Goal: Transaction & Acquisition: Book appointment/travel/reservation

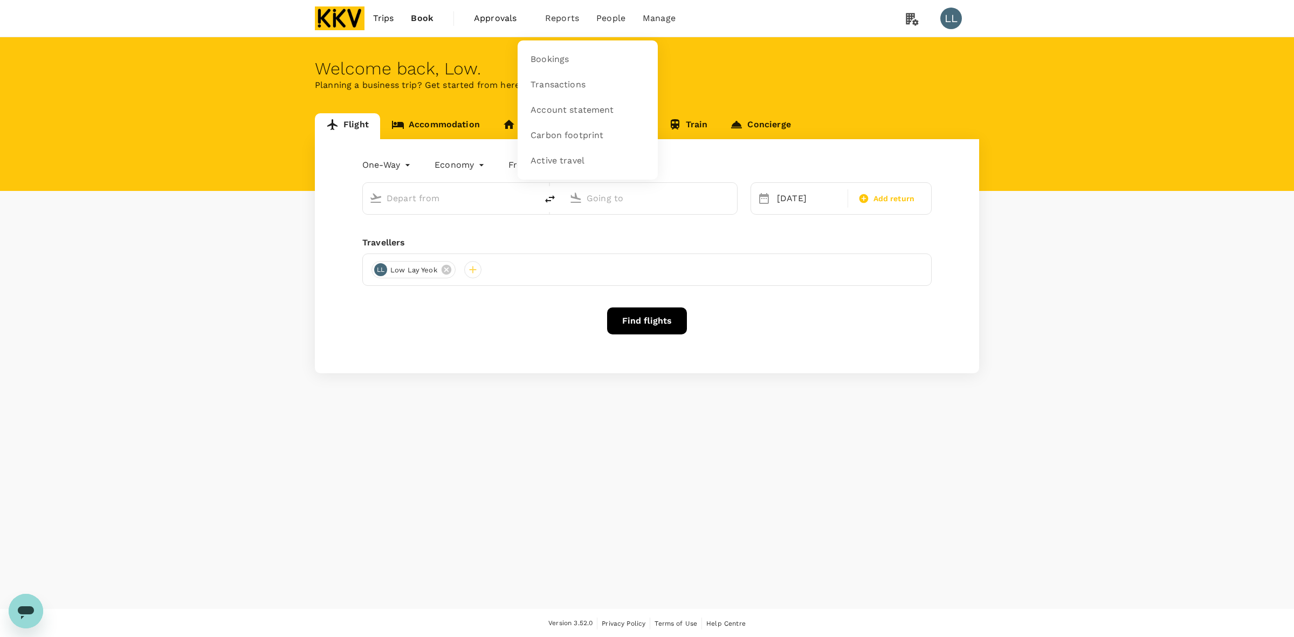
type input "Kota Kinabalu Intl (BKI)"
type input "Penang Intl (PEN)"
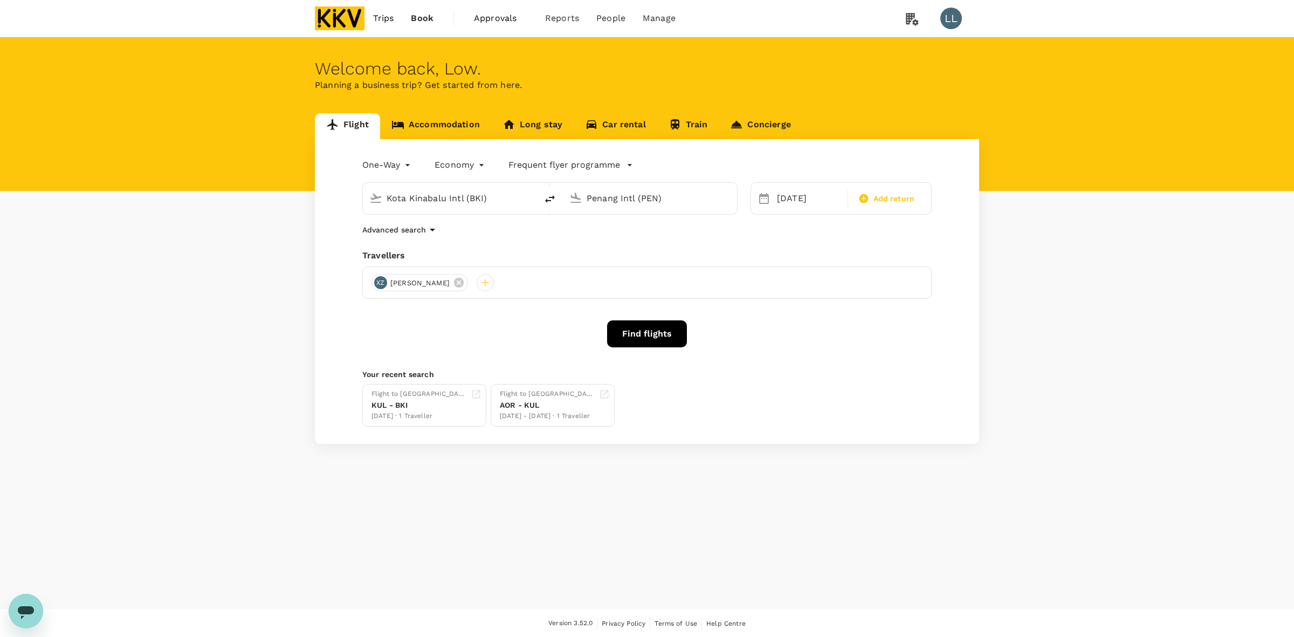
drag, startPoint x: 1064, startPoint y: 246, endPoint x: 1011, endPoint y: 221, distance: 58.6
click at [1065, 246] on div "Flight Accommodation Long stay Car rental Train Concierge One-Way oneway Econom…" at bounding box center [647, 278] width 1294 height 331
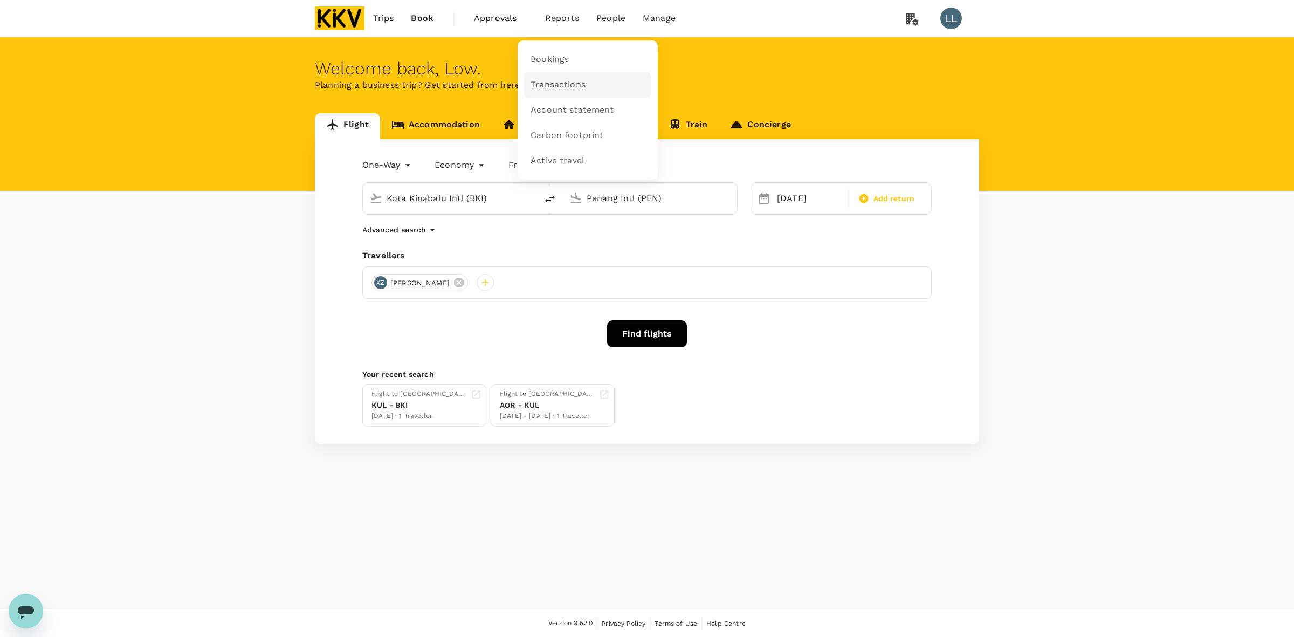
click at [542, 84] on span "Transactions" at bounding box center [558, 85] width 55 height 12
